Goal: Ask a question

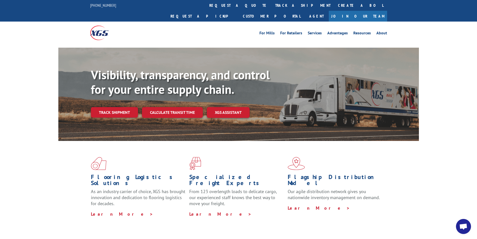
click at [467, 226] on span "Open chat" at bounding box center [463, 226] width 8 height 7
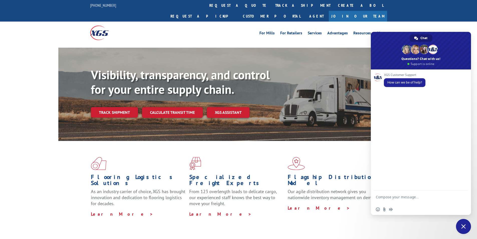
click at [422, 198] on textarea "Compose your message..." at bounding box center [415, 199] width 79 height 9
paste textarea "Hello My name is [PERSON_NAME] from Tforce Worldwide [PHONE_NUMBER] Email [EMAI…"
type textarea "Hello My name is [PERSON_NAME] from Tforce Worldwide [PHONE_NUMBER] Email [EMAI…"
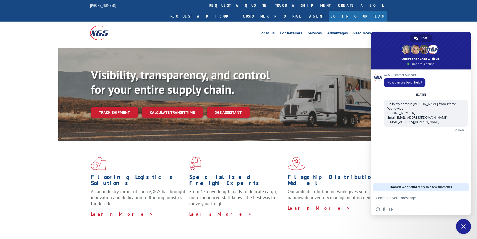
click at [412, 198] on textarea "Compose your message..." at bounding box center [415, 197] width 79 height 5
paste textarea "Good morning. I would appreciate an update on the scheduled pickups"
click at [428, 203] on textarea "Good morning. I would appreciate an update on the scheduled pickups" at bounding box center [415, 199] width 79 height 9
paste textarea "FCO000633977"
type textarea "Good morning. I would appreciate an update on the scheduled pickups FCO000633977"
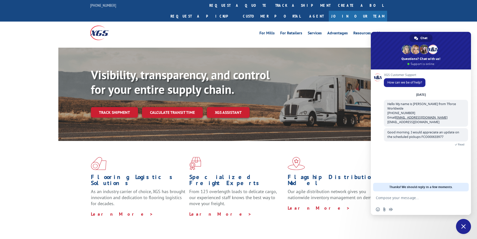
click at [413, 196] on textarea "Compose your message..." at bounding box center [415, 197] width 79 height 5
paste textarea "CLOTHWORKS [STREET_ADDRESS] Contact : [PERSON_NAME] Contact Type: Phone : [PHON…"
type textarea "CLOTHWORKS [STREET_ADDRESS] Contact : [PERSON_NAME] Contact Type: Phone : [PHON…"
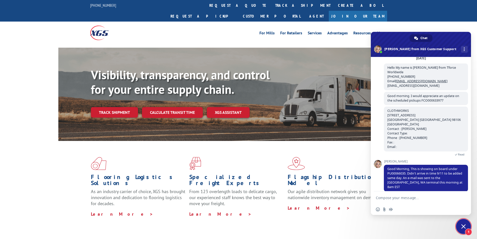
scroll to position [21, 0]
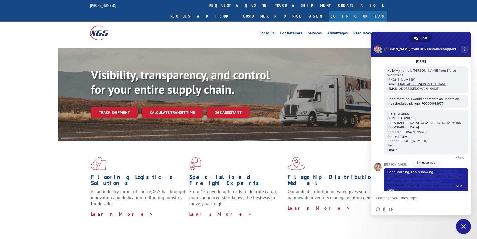
drag, startPoint x: 433, startPoint y: 167, endPoint x: 455, endPoint y: 180, distance: 25.2
click at [455, 180] on span "Good Morning, This is showing on board under PU00066035. Didn't arrive in time …" at bounding box center [426, 181] width 84 height 27
copy span "on board under PU00066035. Didn't arrive in time 9/11 to be added same day. An …"
click at [428, 197] on textarea "Compose your message..." at bounding box center [415, 197] width 79 height 5
type textarea "Thank you [PERSON_NAME]"
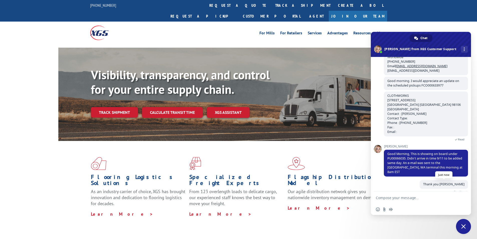
scroll to position [33, 0]
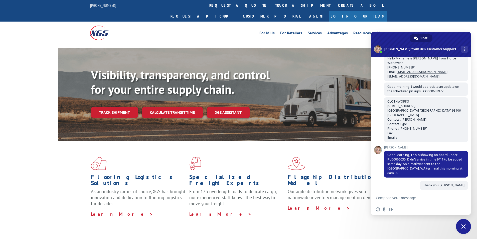
click at [466, 224] on span "Close chat" at bounding box center [463, 226] width 5 height 5
